Goal: Transaction & Acquisition: Purchase product/service

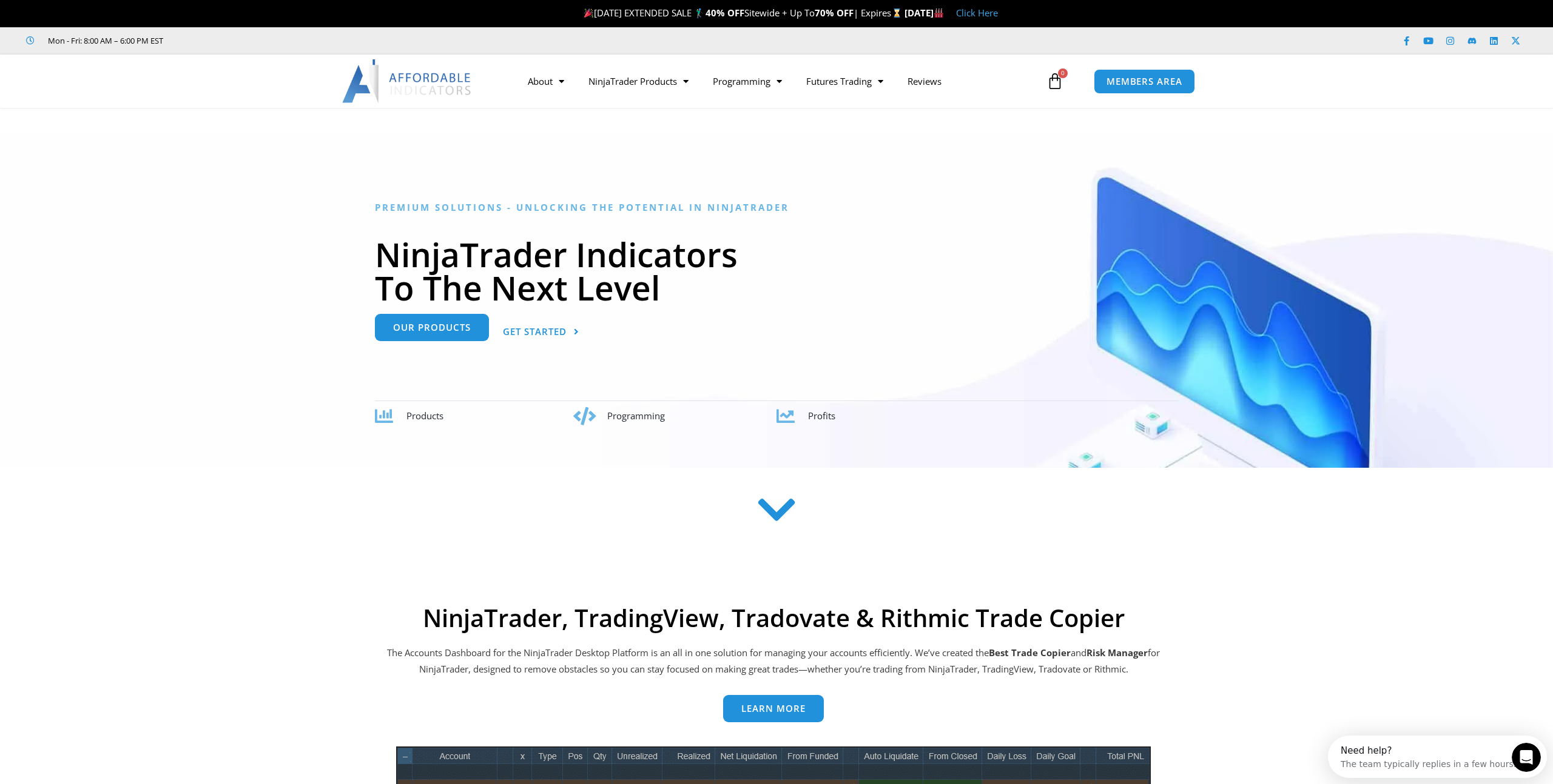
click at [467, 338] on link "Our Products" at bounding box center [431, 327] width 114 height 27
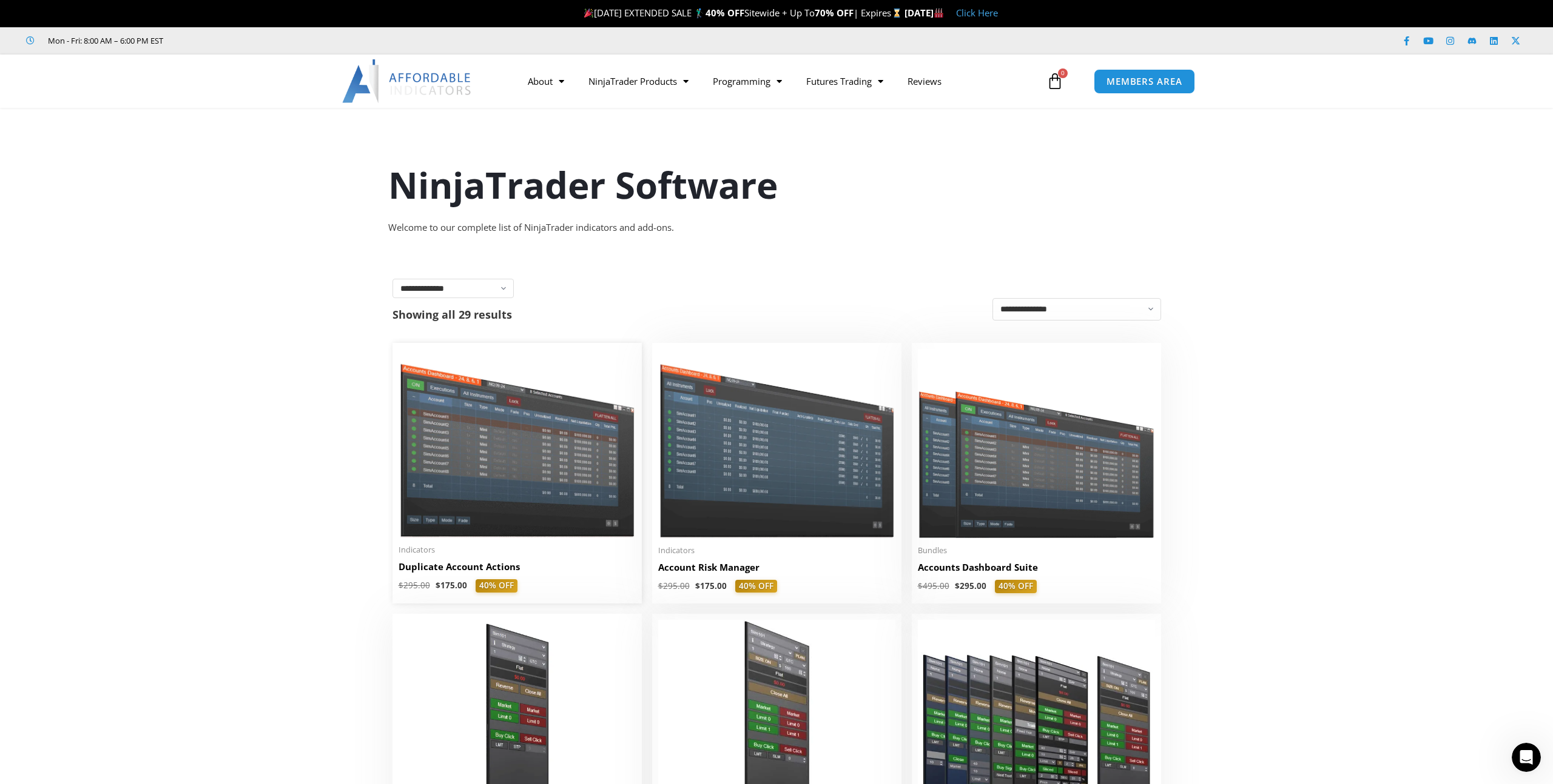
click at [480, 417] on img at bounding box center [516, 443] width 237 height 189
